Goal: Information Seeking & Learning: Learn about a topic

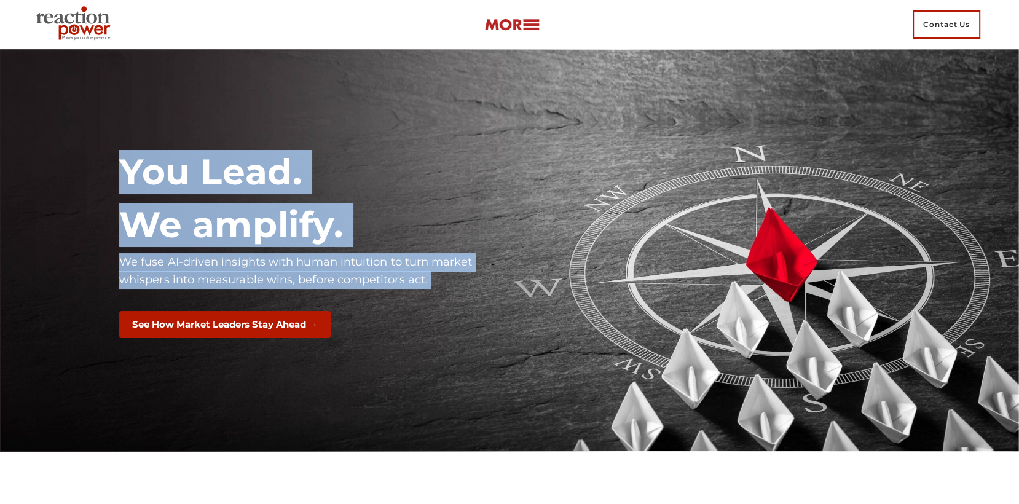
drag, startPoint x: 460, startPoint y: 293, endPoint x: 117, endPoint y: 188, distance: 358.6
click at [117, 188] on div "You Lead. We amplify. We fuse AI-driven insights with human intuition to turn m…" at bounding box center [310, 250] width 400 height 218
copy div "You Lead. We amplify. We fuse AI-driven insights with human intuition to turn m…"
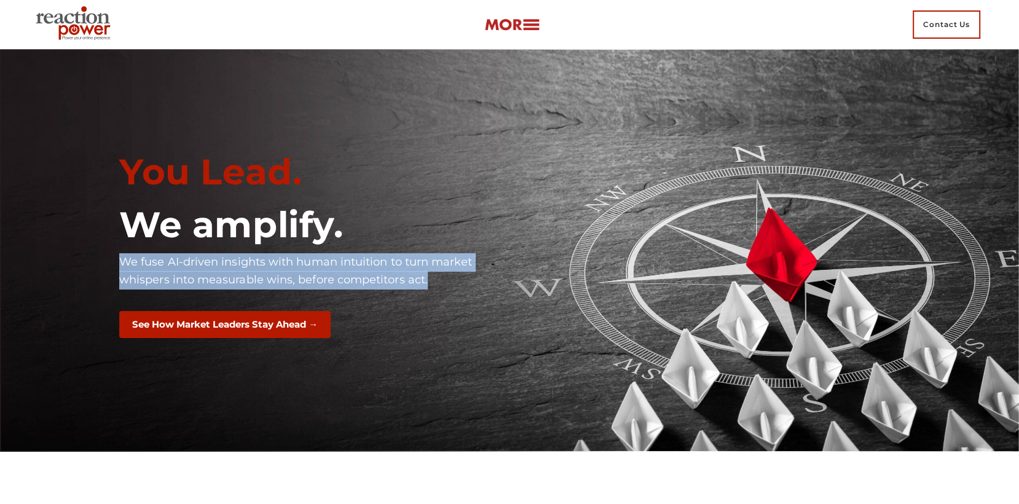
drag, startPoint x: 437, startPoint y: 283, endPoint x: 121, endPoint y: 261, distance: 316.7
click at [121, 261] on p "We fuse AI-driven insights with human intuition to turn market whispers into me…" at bounding box center [309, 271] width 381 height 36
copy p "We fuse AI-driven insights with human intuition to turn market whispers into me…"
